Goal: Task Accomplishment & Management: Use online tool/utility

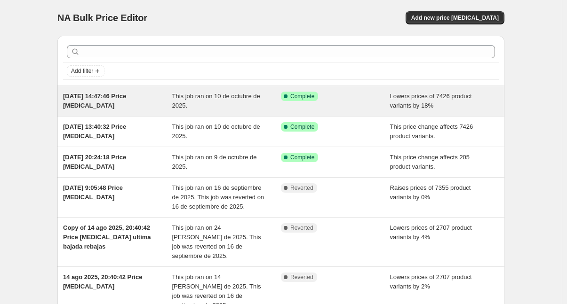
click at [202, 103] on div "This job ran on 10 de octubre de 2025." at bounding box center [226, 101] width 109 height 19
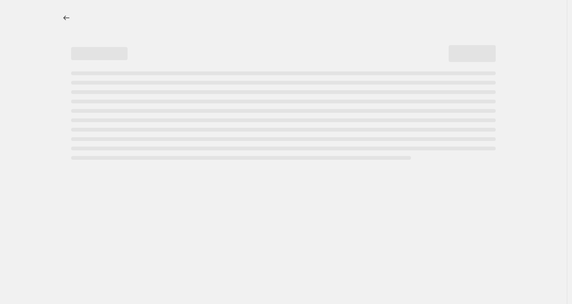
select select "percentage"
select select "remove"
select select "collection"
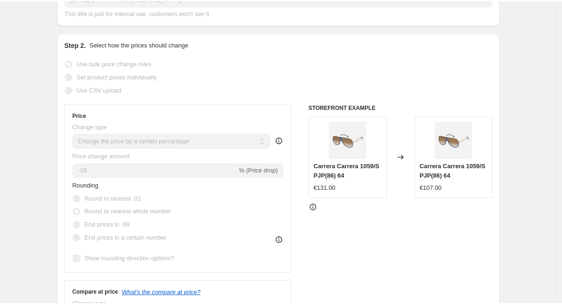
scroll to position [235, 0]
